Goal: Information Seeking & Learning: Check status

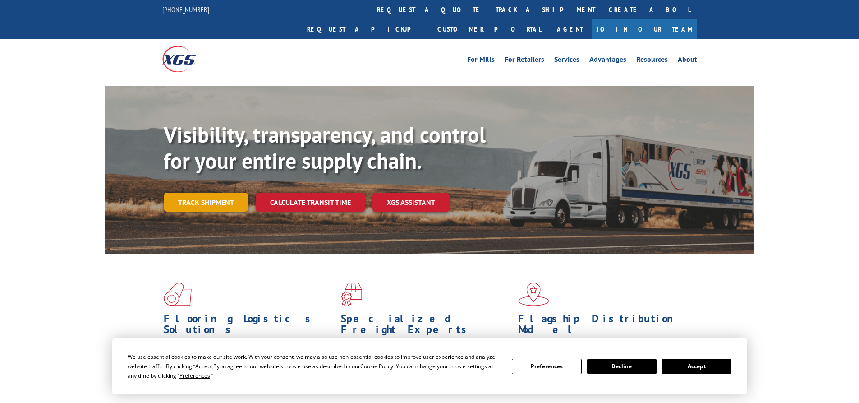
click at [197, 193] on link "Track shipment" at bounding box center [206, 202] width 85 height 19
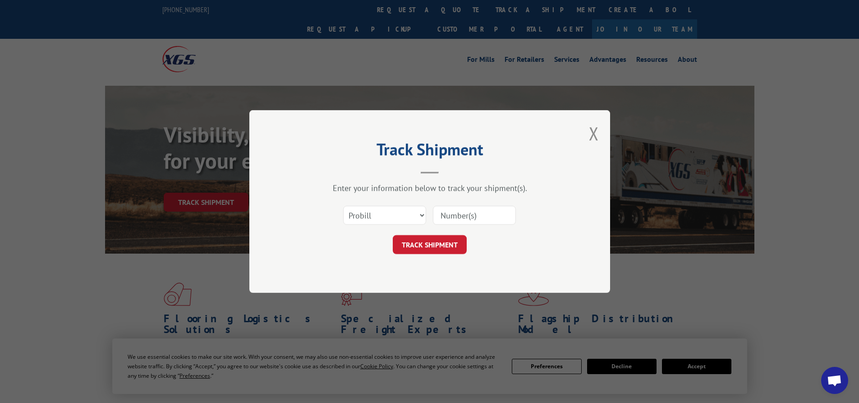
click at [460, 218] on input at bounding box center [474, 215] width 83 height 19
paste input "17504104"
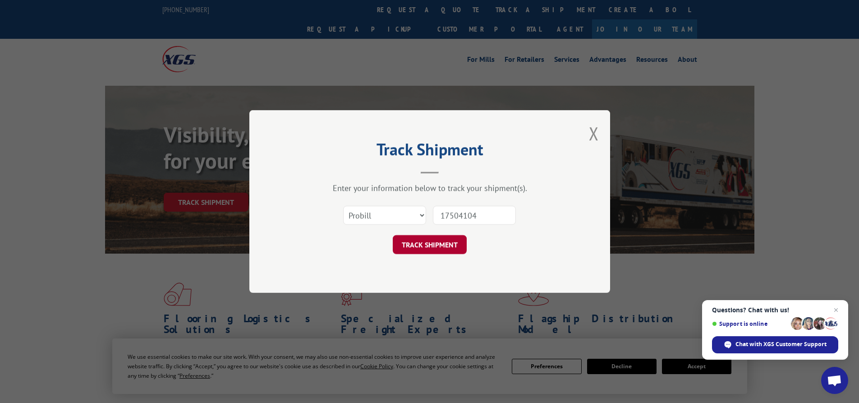
type input "17504104"
click at [425, 248] on button "TRACK SHIPMENT" at bounding box center [430, 244] width 74 height 19
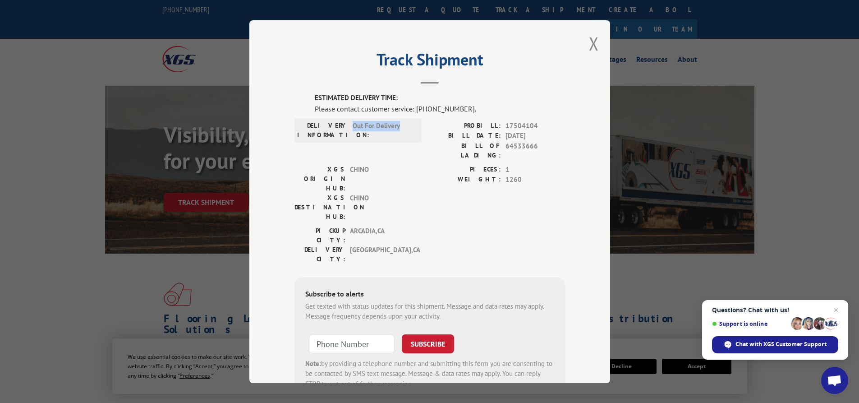
drag, startPoint x: 405, startPoint y: 123, endPoint x: 350, endPoint y: 130, distance: 55.9
click at [353, 130] on span "Out For Delivery" at bounding box center [383, 129] width 61 height 19
copy span "Out For Delivery"
click at [589, 42] on button "Close modal" at bounding box center [594, 44] width 10 height 24
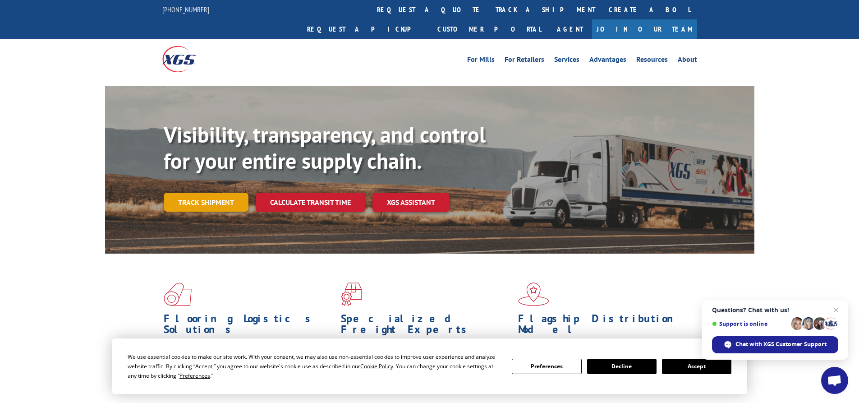
click at [215, 193] on link "Track shipment" at bounding box center [206, 202] width 85 height 19
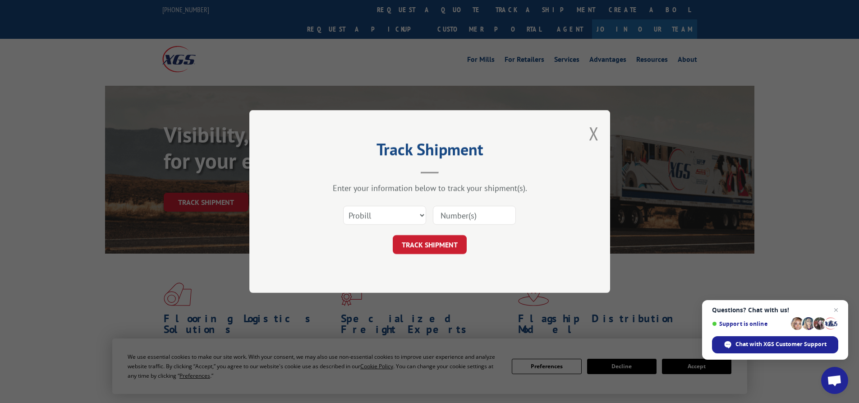
click at [482, 214] on input at bounding box center [474, 215] width 83 height 19
paste input "17504103"
type input "17504103"
click at [446, 248] on button "TRACK SHIPMENT" at bounding box center [430, 244] width 74 height 19
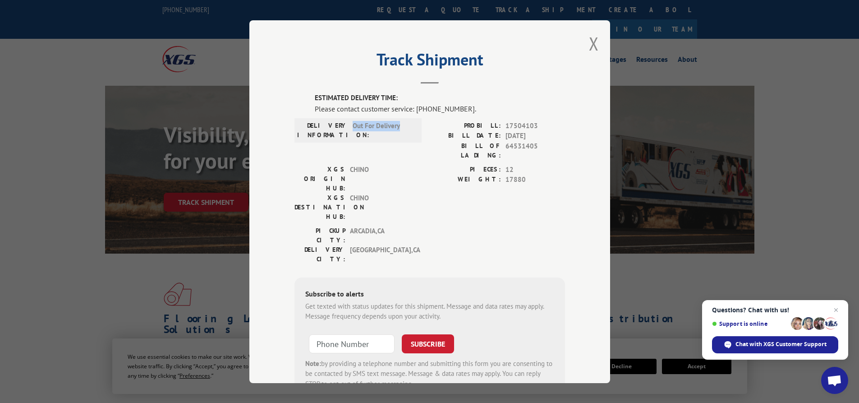
drag, startPoint x: 397, startPoint y: 125, endPoint x: 348, endPoint y: 124, distance: 48.7
click at [348, 124] on div "DELIVERY INFORMATION: Out For Delivery" at bounding box center [358, 129] width 122 height 19
copy span "Out For Delivery"
click at [589, 44] on button "Close modal" at bounding box center [594, 44] width 10 height 24
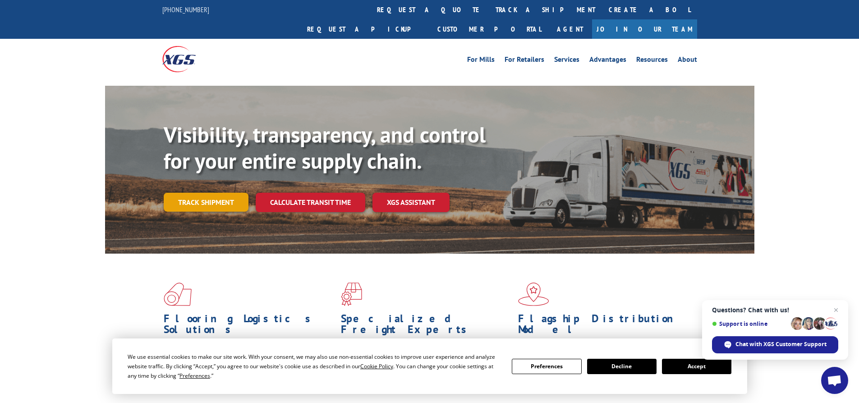
click at [205, 193] on link "Track shipment" at bounding box center [206, 202] width 85 height 19
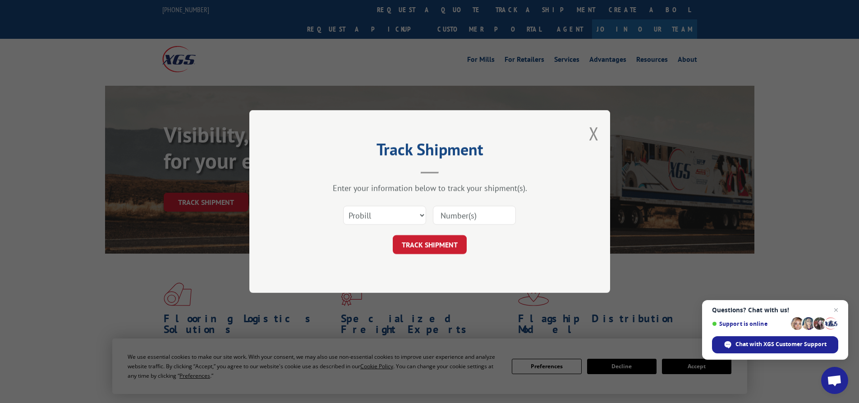
click at [459, 213] on input at bounding box center [474, 215] width 83 height 19
paste input "16780738"
type input "16780738"
click at [426, 247] on button "TRACK SHIPMENT" at bounding box center [430, 244] width 74 height 19
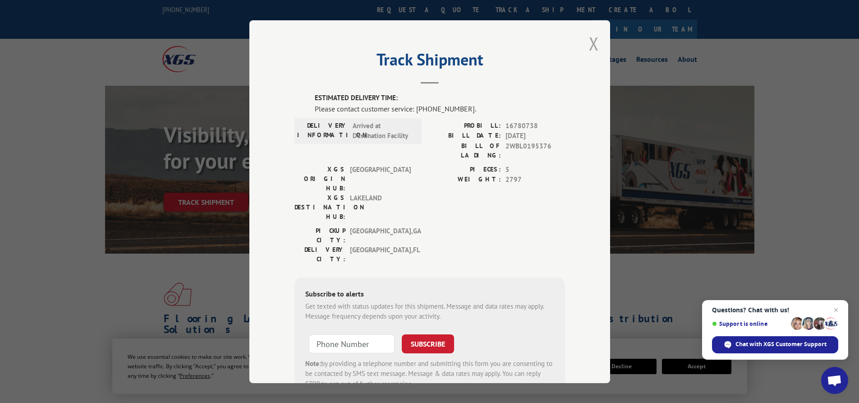
click at [592, 46] on button "Close modal" at bounding box center [594, 44] width 10 height 24
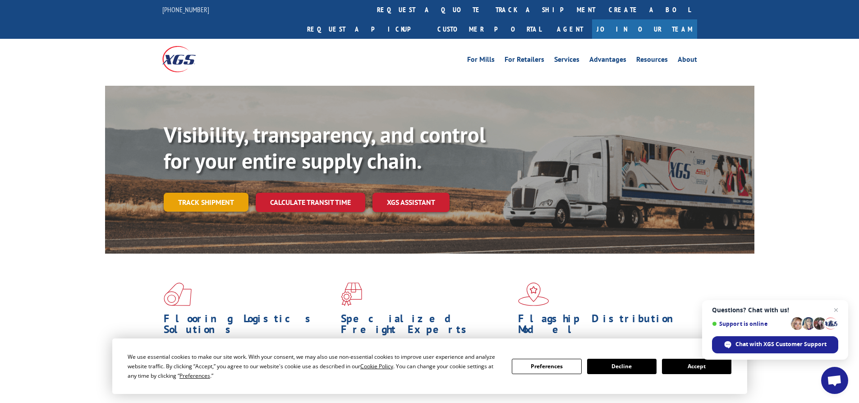
click at [212, 193] on link "Track shipment" at bounding box center [206, 202] width 85 height 19
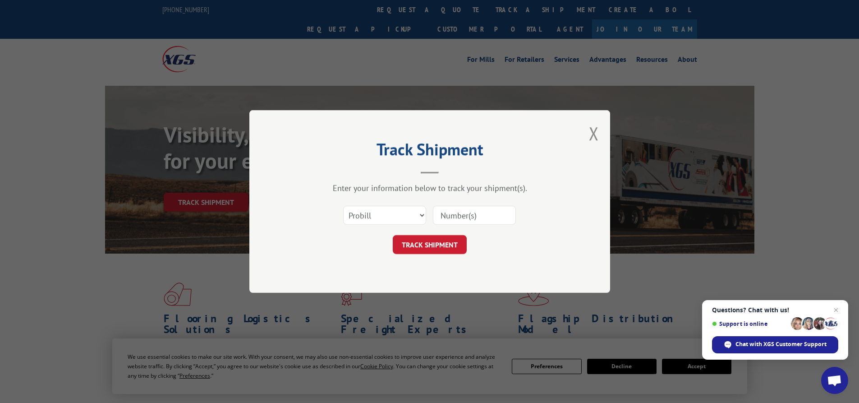
click at [462, 220] on input at bounding box center [474, 215] width 83 height 19
paste input "16566661"
type input "16566661"
click at [436, 241] on button "TRACK SHIPMENT" at bounding box center [430, 244] width 74 height 19
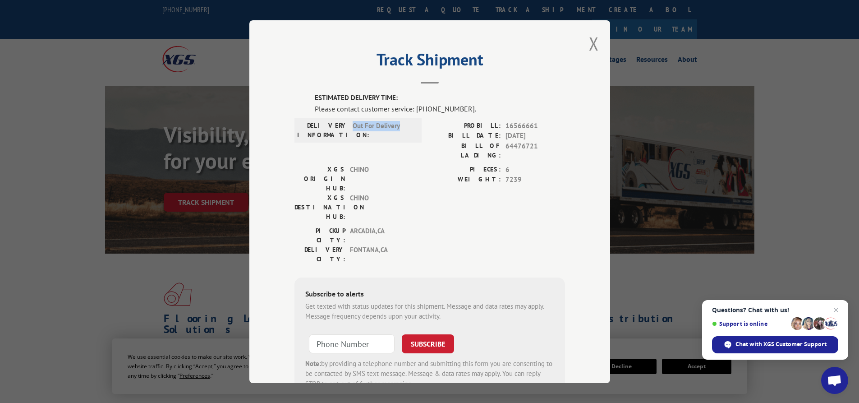
drag, startPoint x: 381, startPoint y: 128, endPoint x: 347, endPoint y: 130, distance: 34.3
click at [347, 130] on div "DELIVERY INFORMATION: Out For Delivery" at bounding box center [358, 129] width 122 height 19
copy span "Out For Delivery"
